Goal: Communication & Community: Participate in discussion

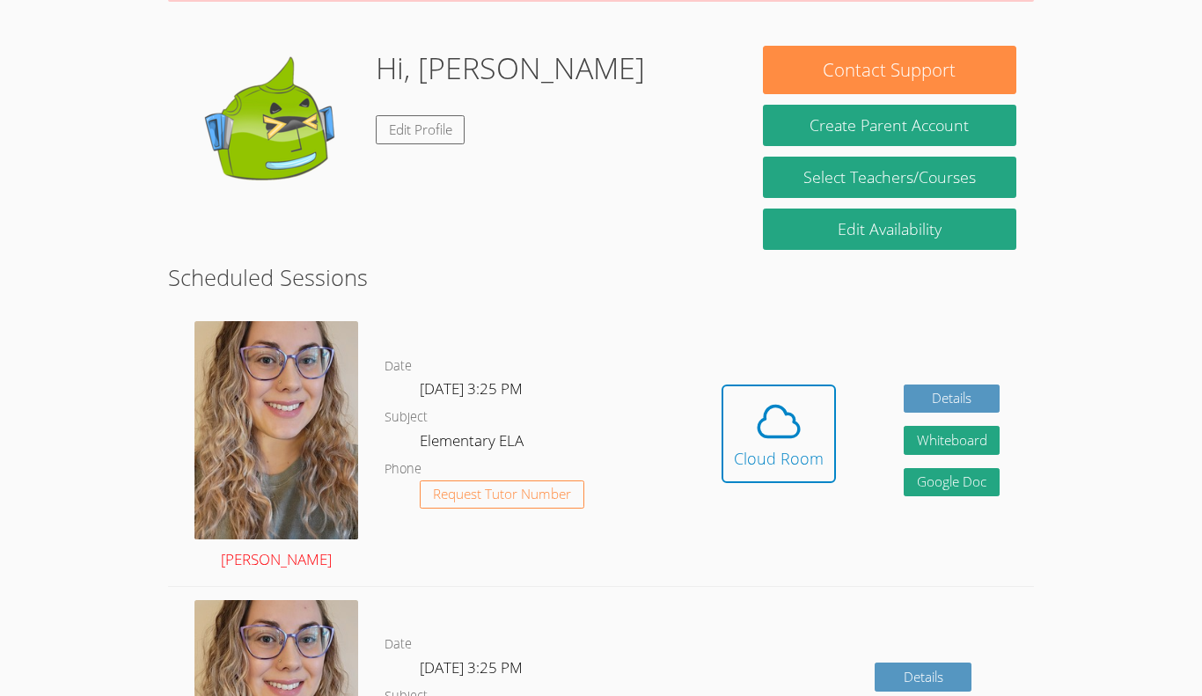
scroll to position [241, 0]
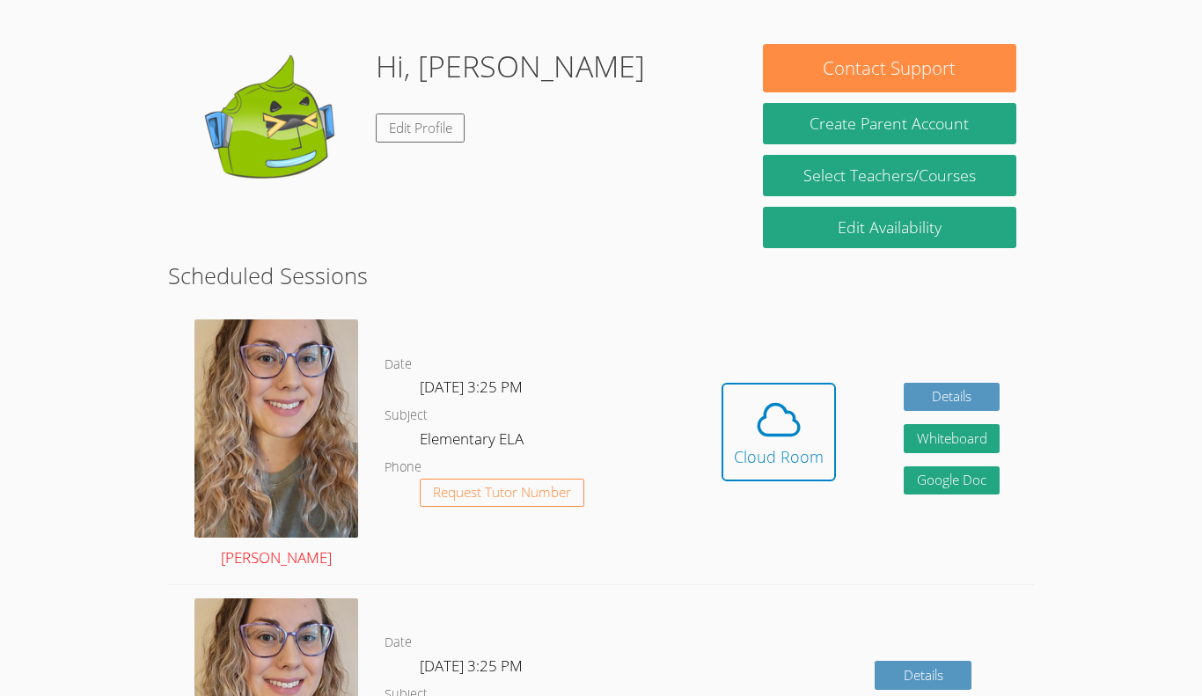
click at [244, 500] on img at bounding box center [276, 428] width 164 height 218
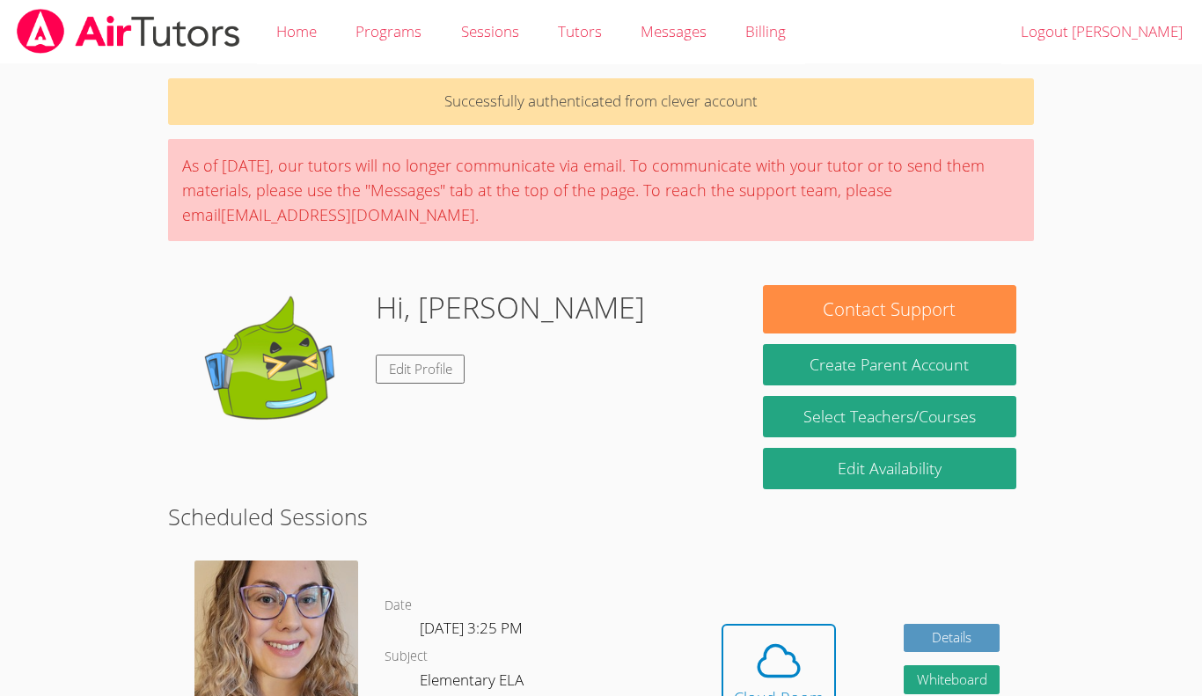
scroll to position [241, 0]
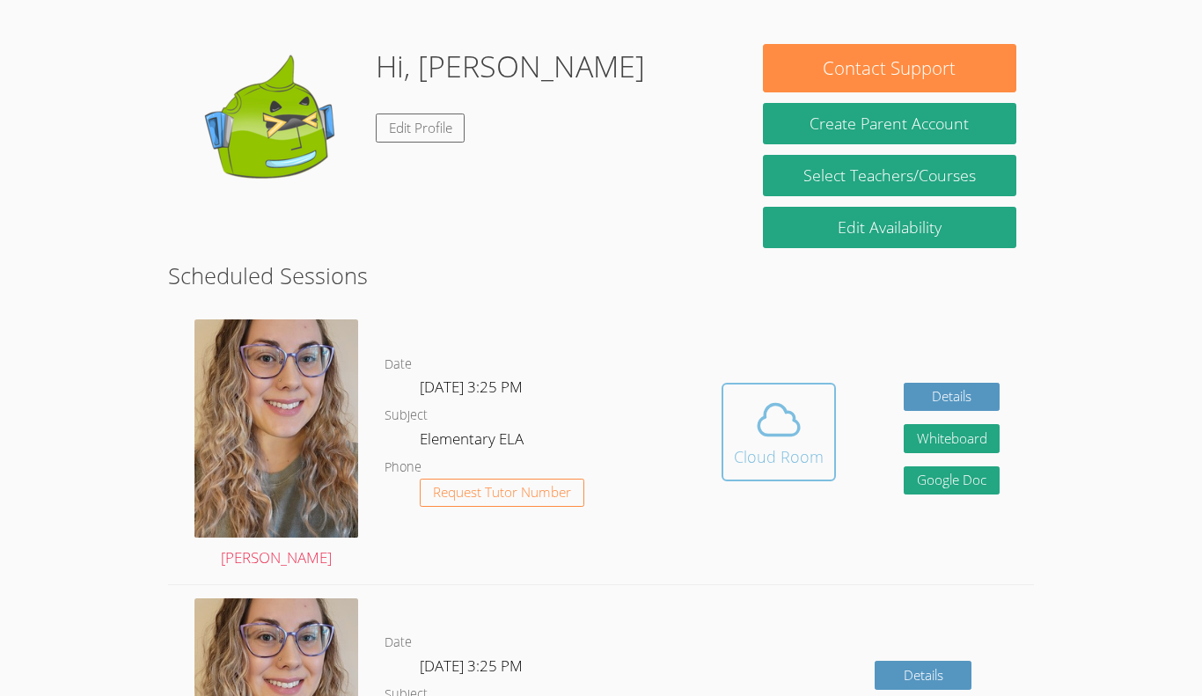
click at [782, 437] on icon at bounding box center [778, 419] width 49 height 49
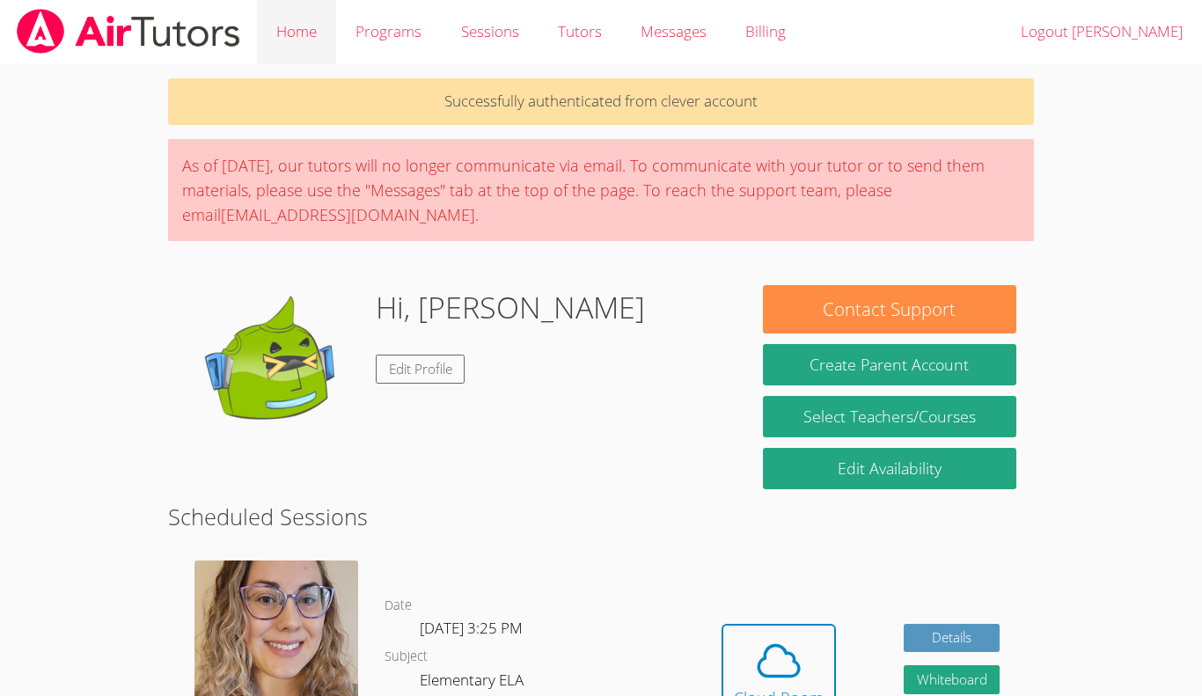
click at [325, 58] on link "Home" at bounding box center [296, 32] width 79 height 64
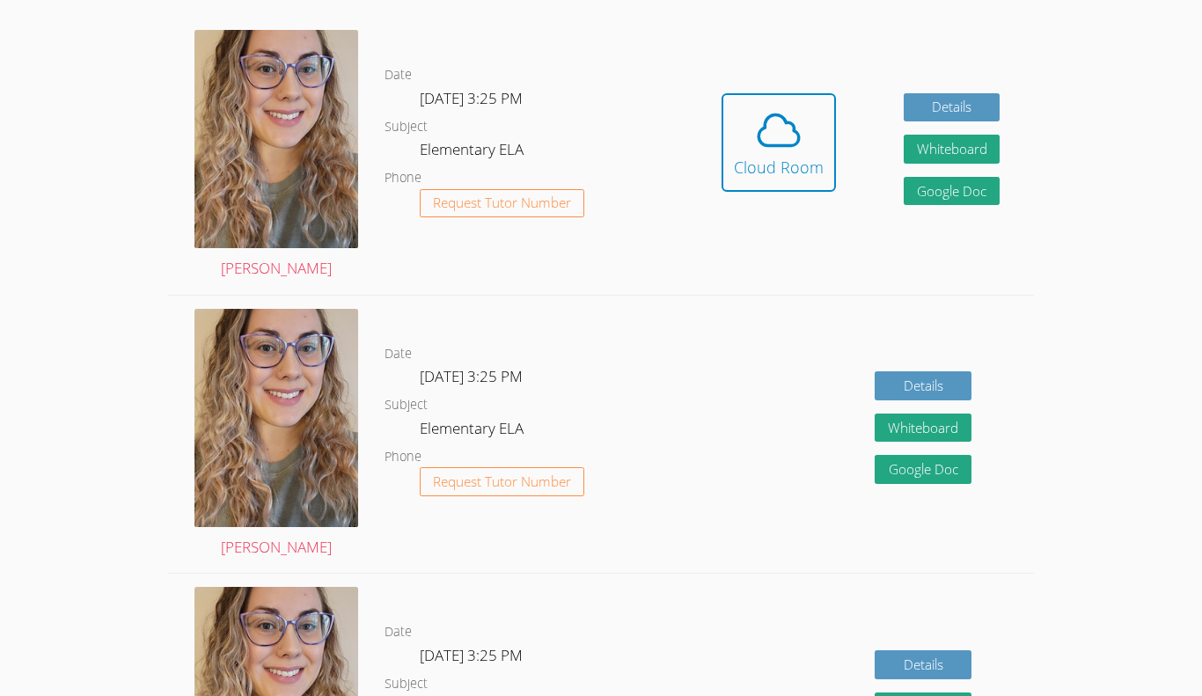
scroll to position [464, 0]
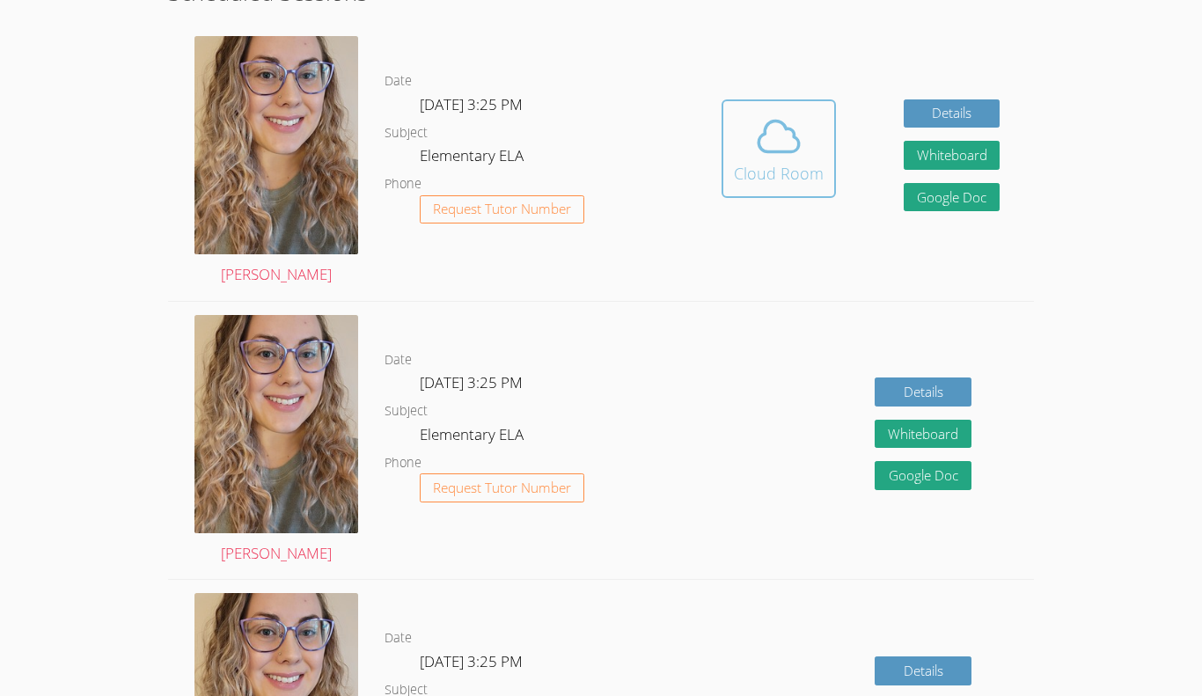
click at [785, 151] on icon at bounding box center [778, 136] width 40 height 31
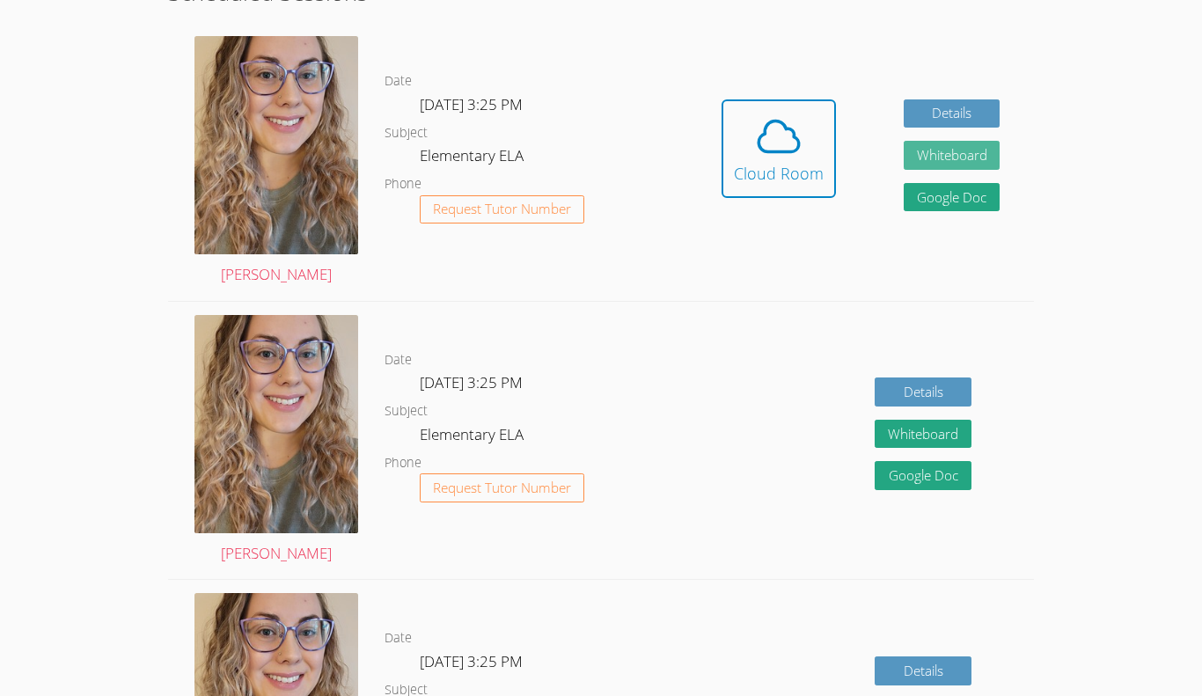
click at [933, 167] on button "Whiteboard" at bounding box center [952, 155] width 97 height 29
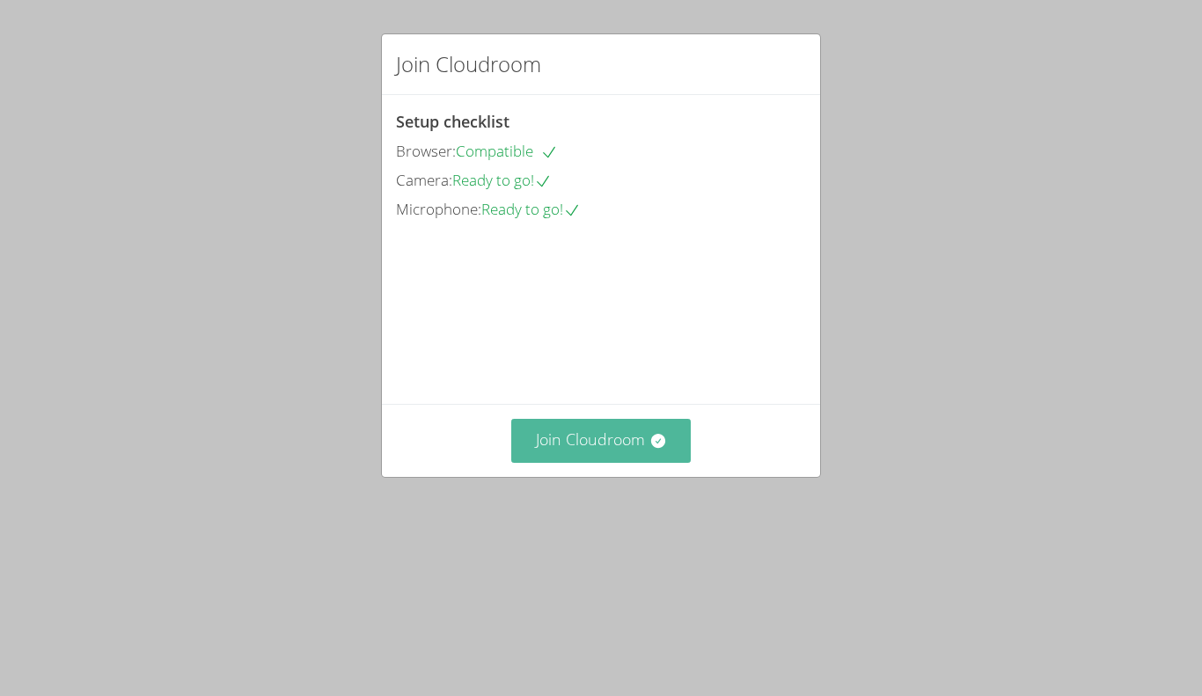
click at [567, 462] on button "Join Cloudroom" at bounding box center [601, 440] width 180 height 43
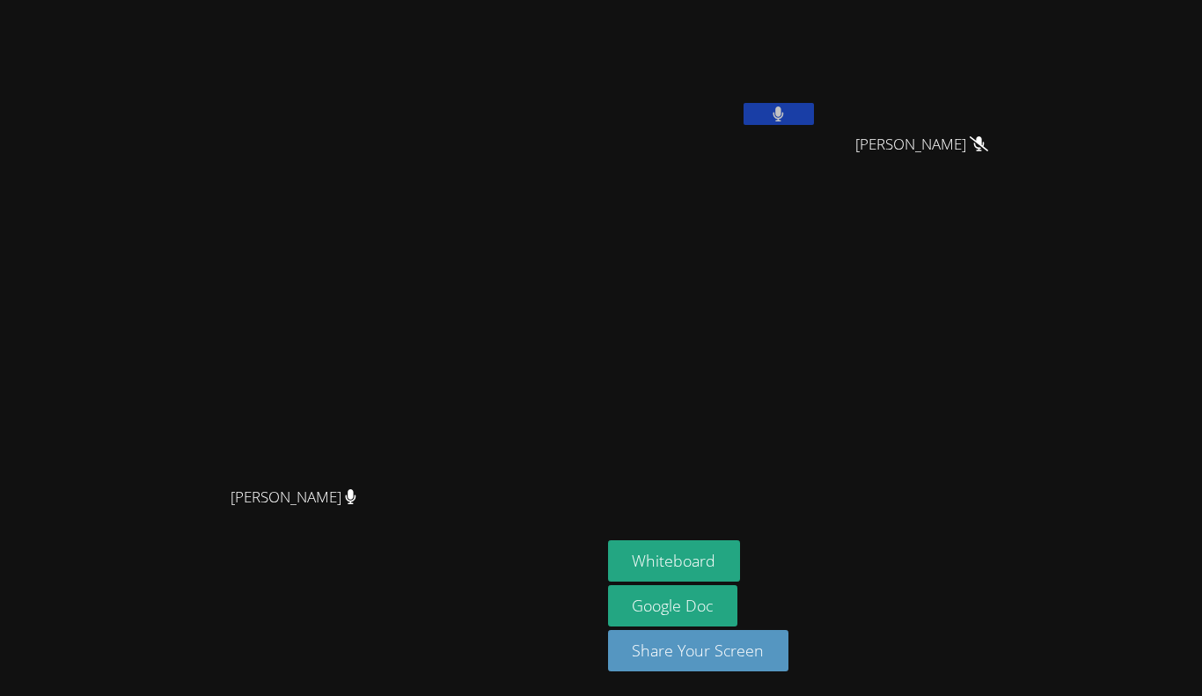
click at [814, 113] on button at bounding box center [778, 114] width 70 height 22
click at [814, 119] on button at bounding box center [778, 114] width 70 height 22
click at [1041, 339] on aside "Tina Le Andy Medina Aleman Andy Medina Aleman Whiteboard Google Doc Share Your …" at bounding box center [821, 348] width 440 height 696
click at [784, 115] on icon at bounding box center [778, 113] width 11 height 15
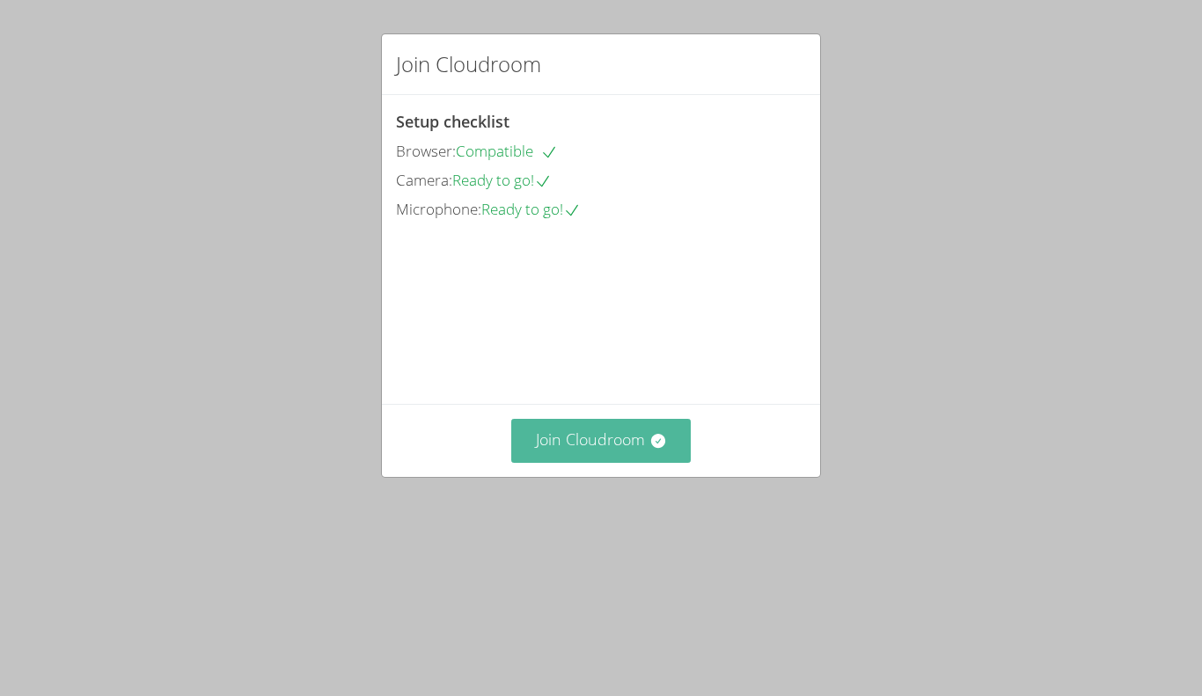
click at [607, 462] on button "Join Cloudroom" at bounding box center [601, 440] width 180 height 43
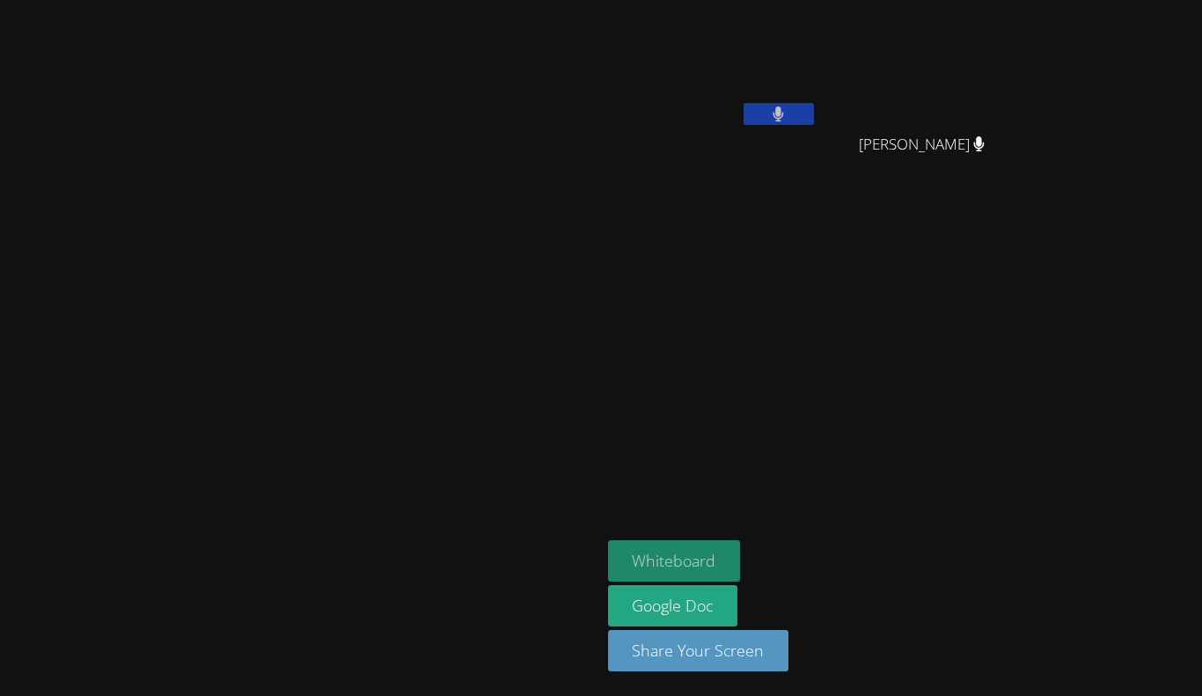
click at [741, 558] on button "Whiteboard" at bounding box center [674, 560] width 133 height 41
click at [608, 540] on button "Whiteboard" at bounding box center [674, 560] width 133 height 41
click at [784, 108] on icon at bounding box center [778, 113] width 11 height 15
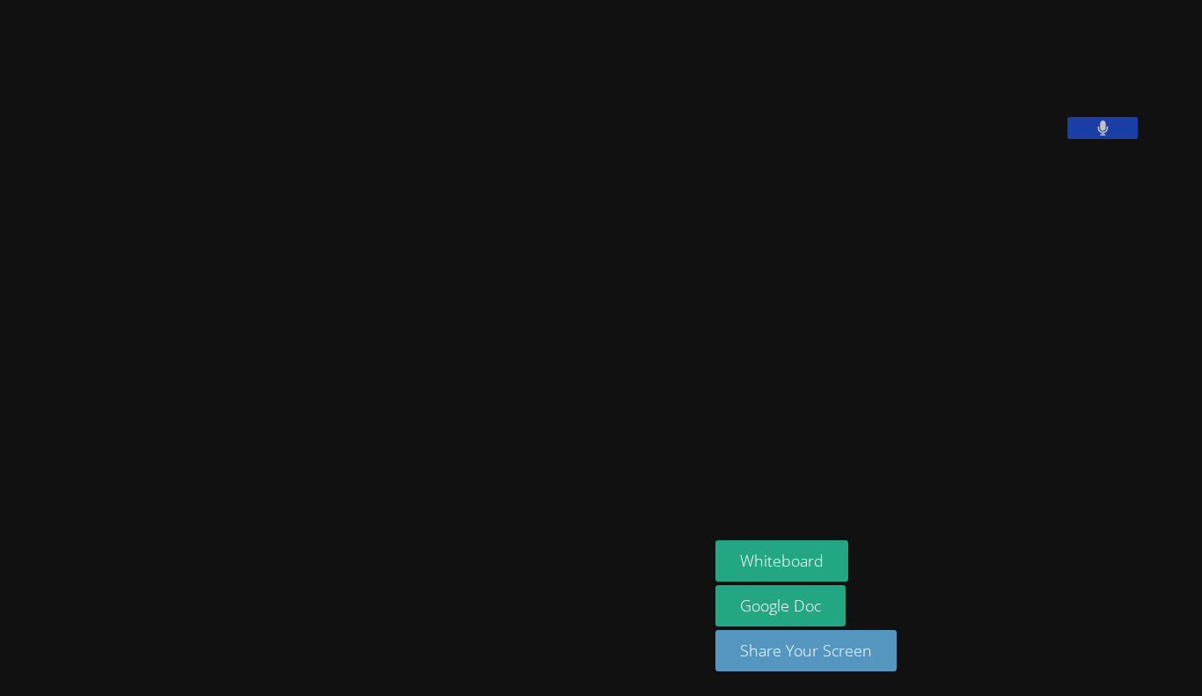
click at [1138, 139] on button at bounding box center [1102, 128] width 70 height 22
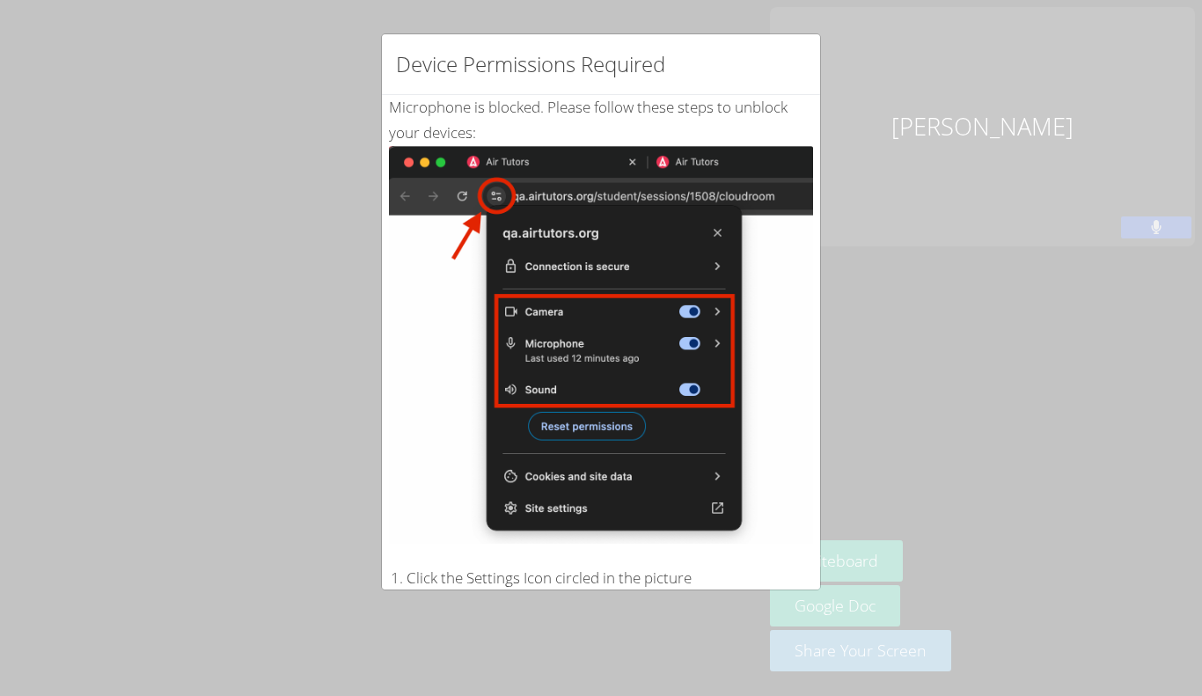
click at [242, 222] on div "Device Permissions Required Microphone is blocked . Please follow these steps t…" at bounding box center [601, 348] width 1202 height 696
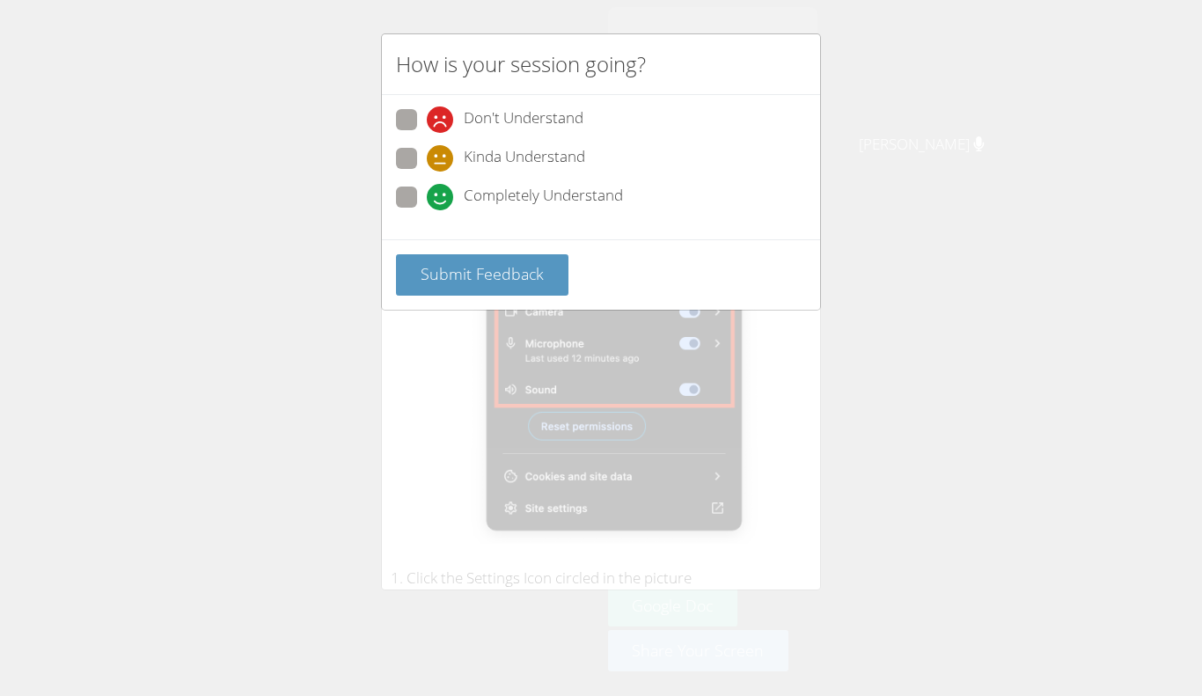
click at [427, 210] on span at bounding box center [427, 210] width 0 height 0
click at [427, 200] on input "Completely Understand" at bounding box center [434, 194] width 15 height 15
radio input "true"
click at [450, 265] on span "Submit Feedback" at bounding box center [482, 273] width 123 height 21
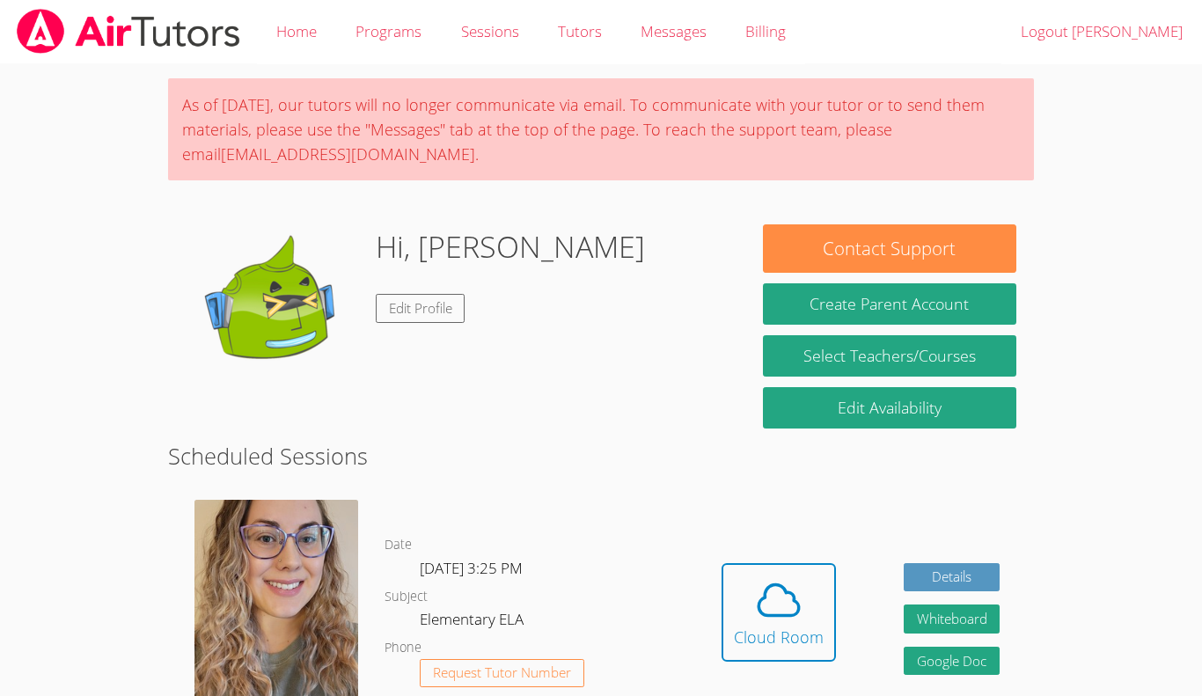
scroll to position [464, 0]
